Goal: Task Accomplishment & Management: Manage account settings

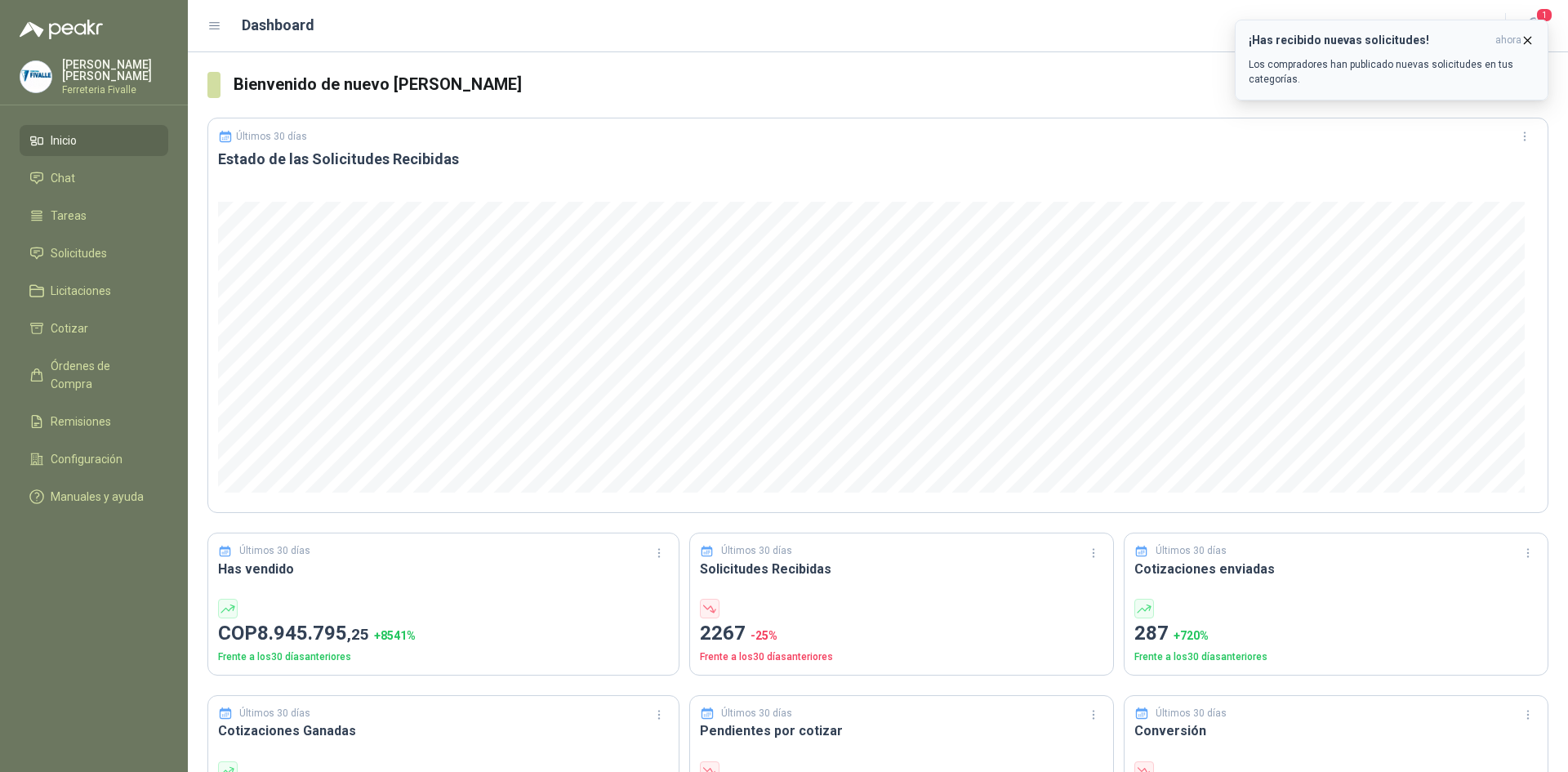
click at [1379, 37] on h3 "¡Has recibido nuevas solicitudes!" at bounding box center [1368, 40] width 240 height 14
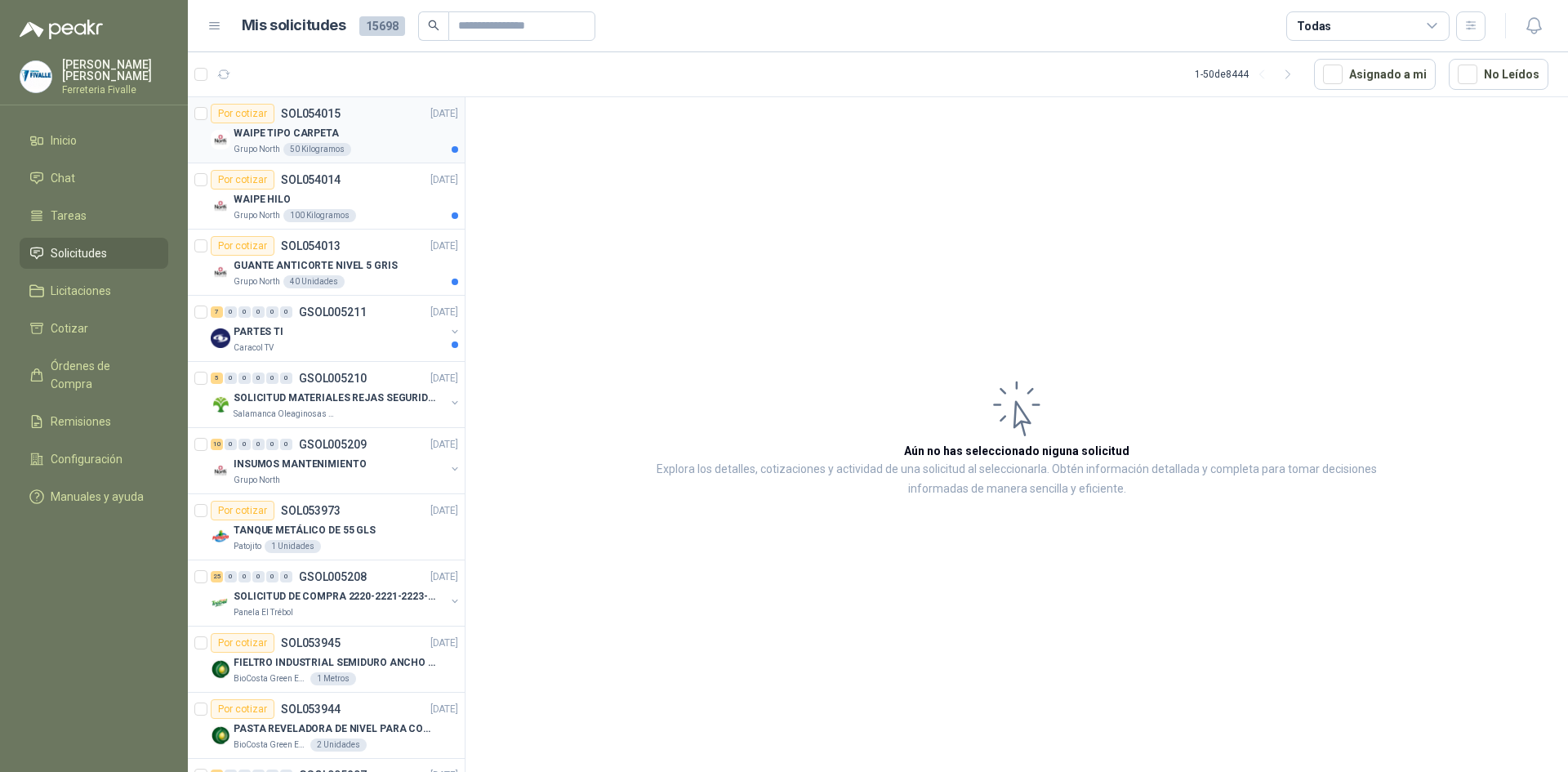
click at [369, 141] on div "WAIPE TIPO CARPETA" at bounding box center [345, 133] width 225 height 19
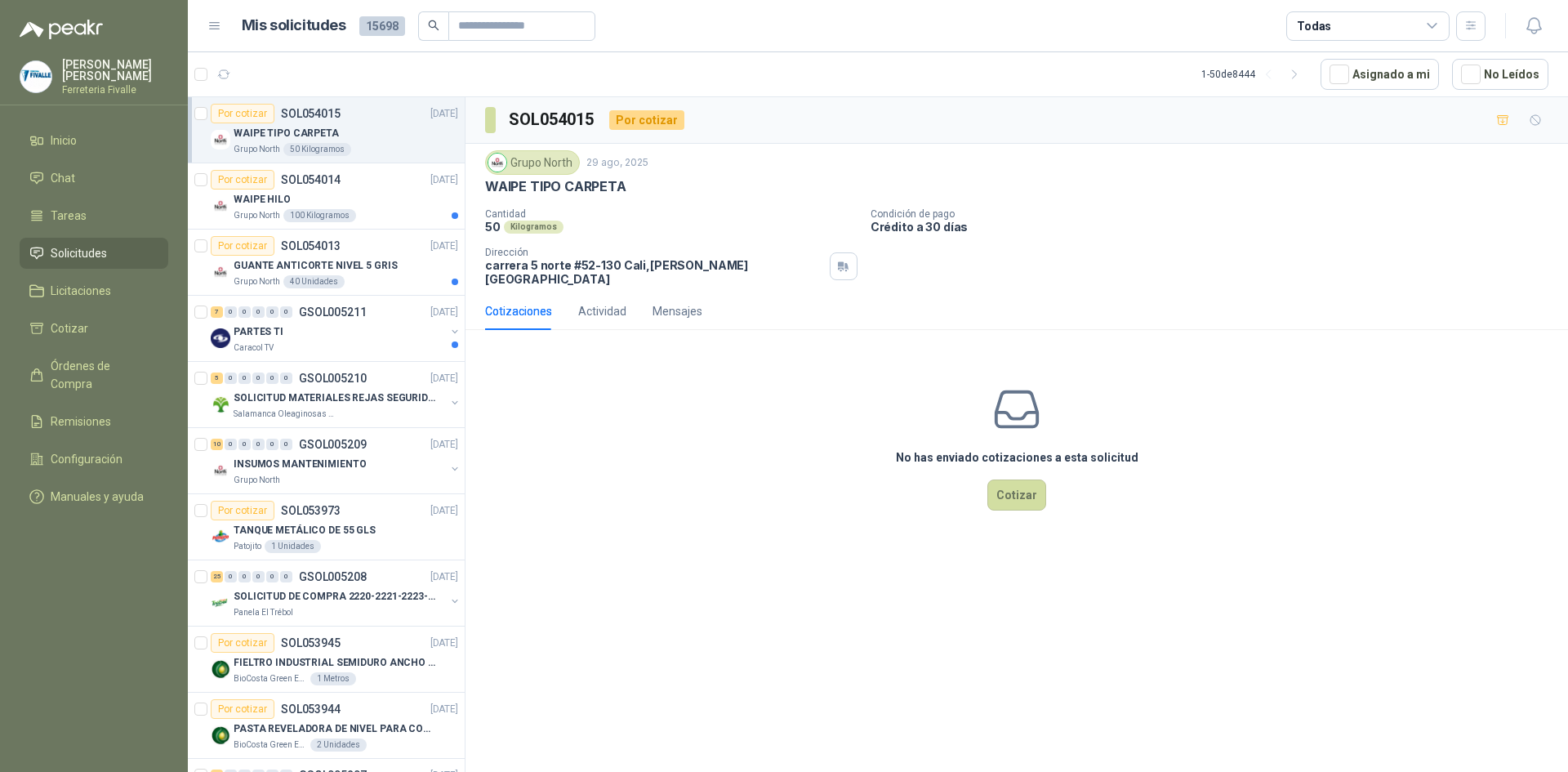
click at [870, 474] on div "No has enviado cotizaciones a esta solicitud Cotizar" at bounding box center [1016, 448] width 1102 height 209
click at [372, 199] on div "WAIPE HILO" at bounding box center [345, 199] width 225 height 19
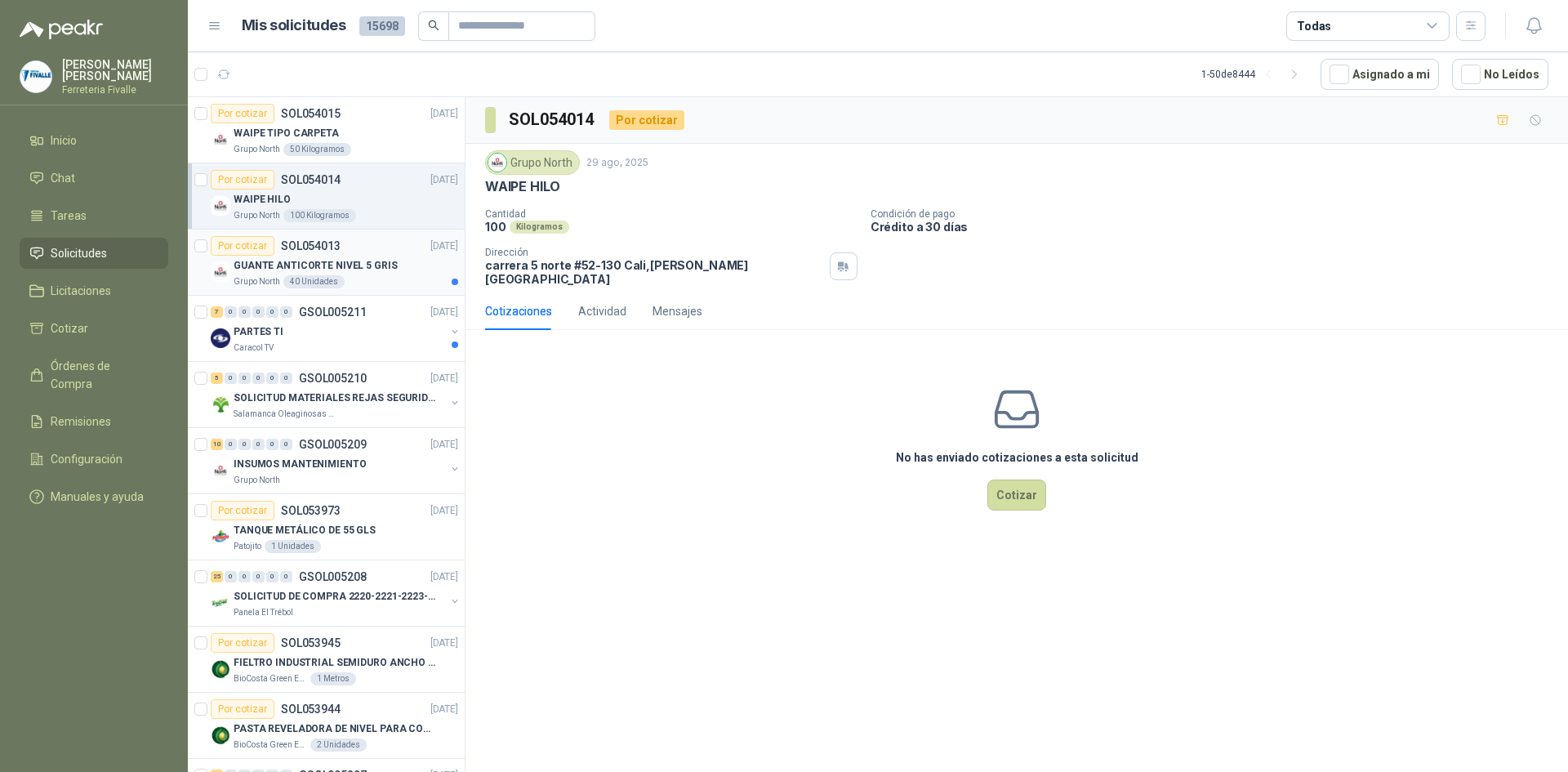
click at [379, 260] on p "GUANTE ANTICORTE NIVEL 5 GRIS" at bounding box center [316, 266] width 164 height 15
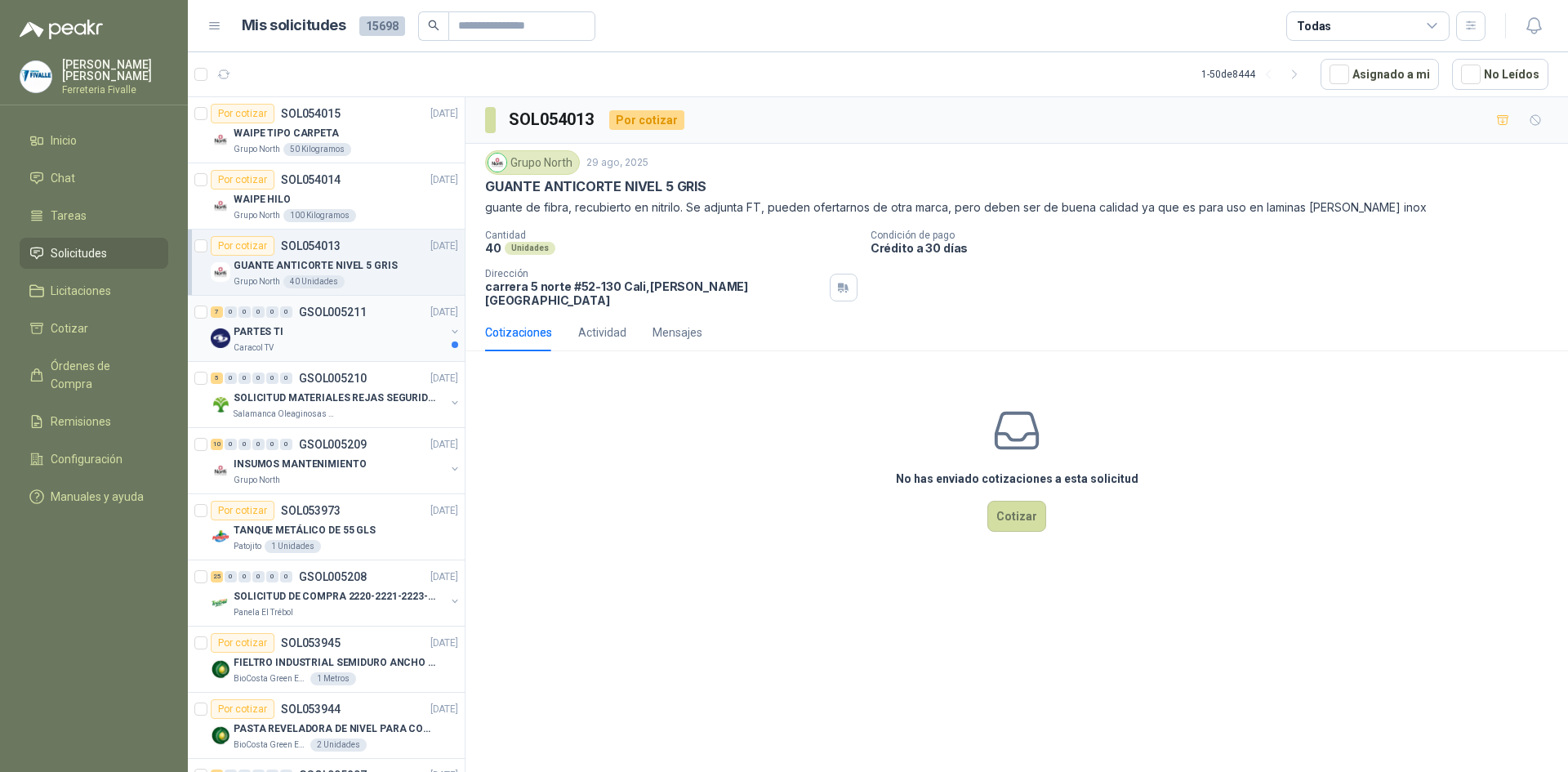
click at [342, 352] on div "Caracol TV" at bounding box center [338, 348] width 211 height 13
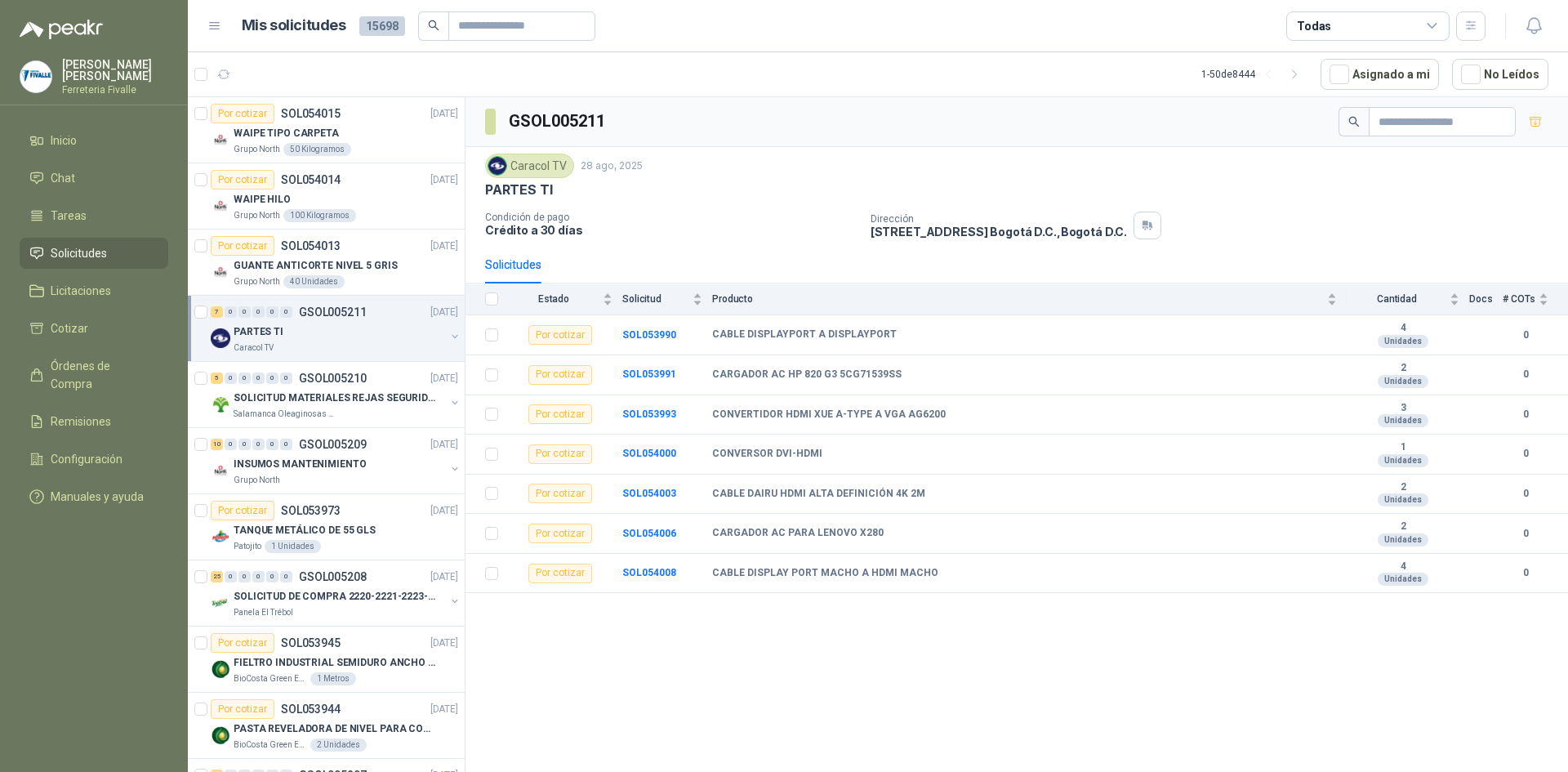
click at [342, 327] on div "PARTES TI" at bounding box center [338, 331] width 211 height 19
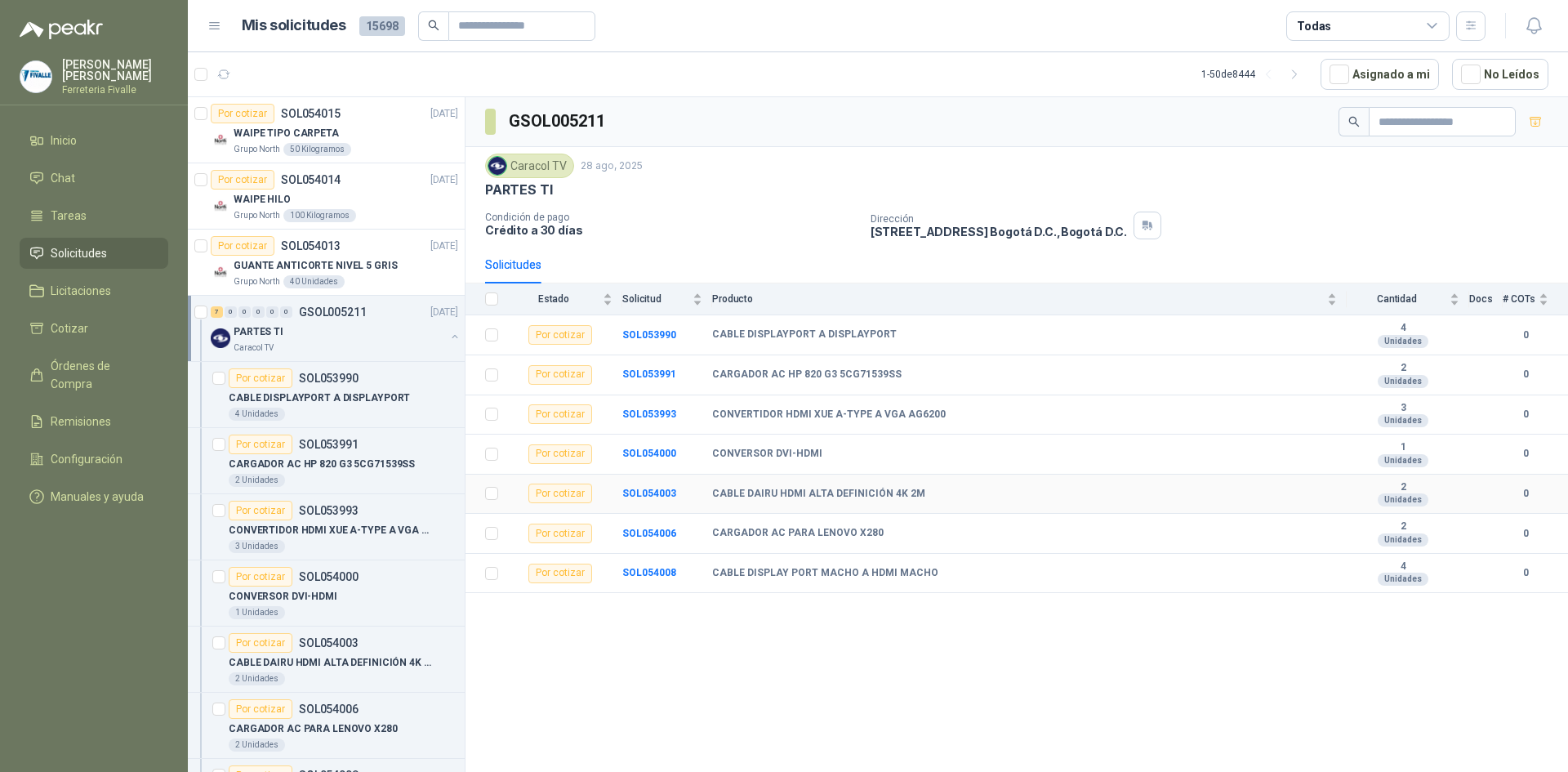
click at [931, 504] on td "CABLE DAIRU HDMI ALTA DEFINICIÓN 4K 2M" at bounding box center [1030, 495] width 635 height 40
